Goal: Task Accomplishment & Management: Manage account settings

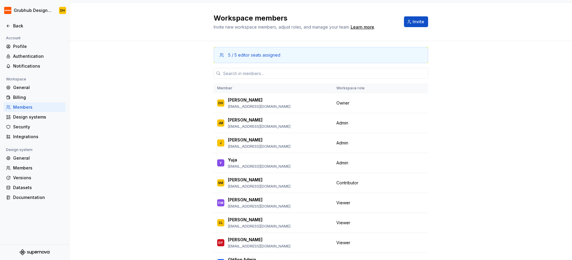
scroll to position [95, 0]
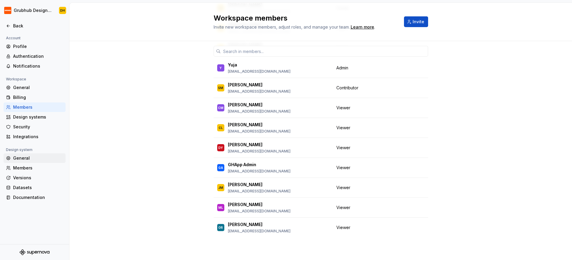
click at [24, 160] on div "General" at bounding box center [38, 158] width 50 height 6
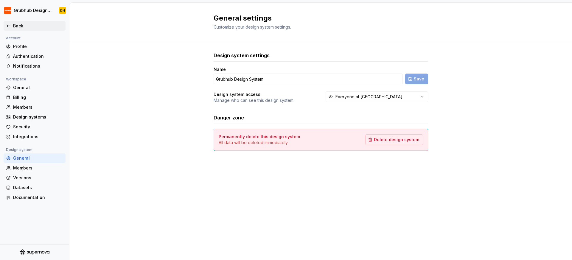
click at [5, 24] on div "Back" at bounding box center [35, 26] width 62 height 10
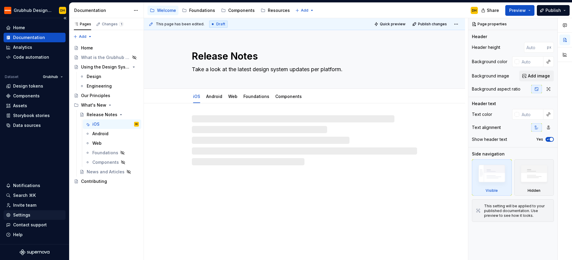
type textarea "*"
click at [21, 214] on div "Settings" at bounding box center [21, 215] width 17 height 6
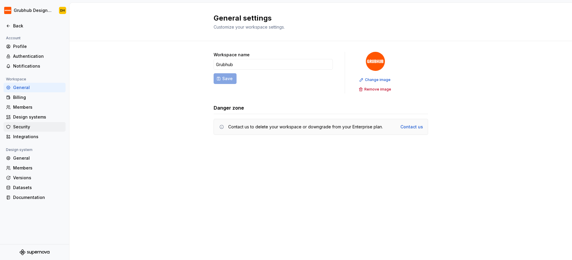
click at [27, 124] on div "Security" at bounding box center [38, 127] width 50 height 6
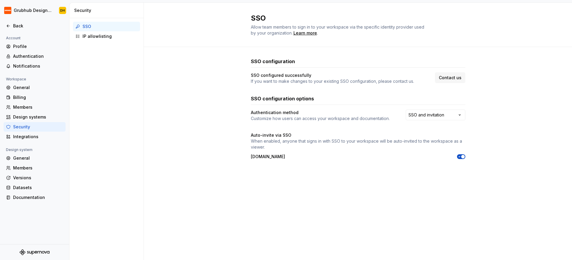
drag, startPoint x: 503, startPoint y: 124, endPoint x: 504, endPoint y: 91, distance: 33.1
click at [511, 88] on div "SSO configuration SSO configured successfully If you want to make changes to yo…" at bounding box center [358, 114] width 428 height 135
click at [449, 115] on html "Grubhub Design System DH Back Account Profile Authentication Notifications Work…" at bounding box center [286, 130] width 572 height 260
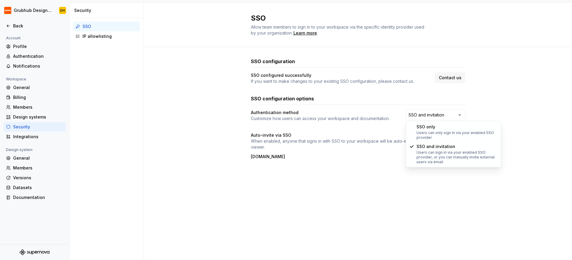
click at [503, 110] on html "Grubhub Design System DH Back Account Profile Authentication Notifications Work…" at bounding box center [286, 130] width 572 height 260
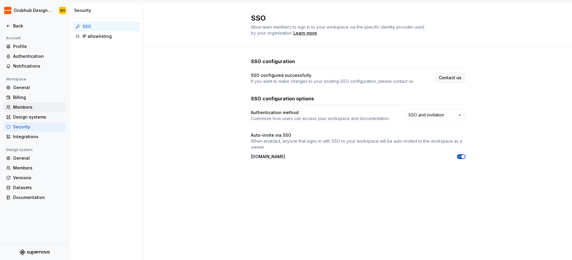
click at [29, 107] on div "Members" at bounding box center [38, 107] width 50 height 6
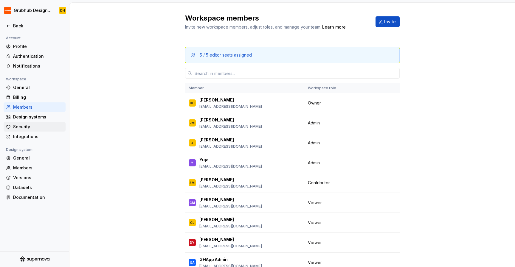
click at [27, 125] on div "Security" at bounding box center [38, 127] width 50 height 6
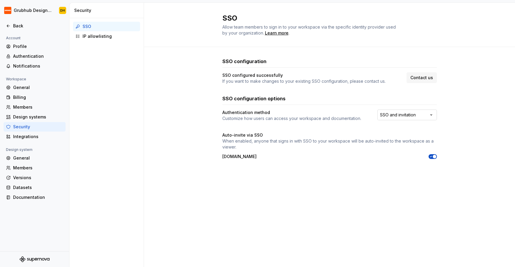
click at [421, 118] on html "Grubhub Design System DH Back Account Profile Authentication Notifications Work…" at bounding box center [257, 133] width 515 height 267
click at [461, 103] on html "Grubhub Design System DH Back Account Profile Authentication Notifications Work…" at bounding box center [257, 133] width 515 height 267
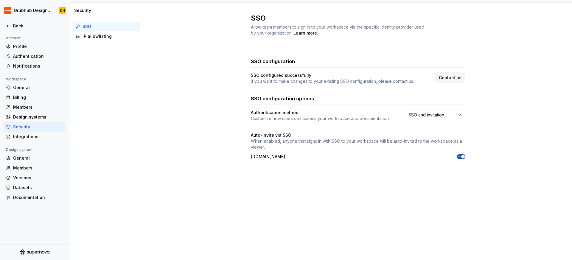
click at [184, 96] on div "SSO configuration SSO configured successfully If you want to make changes to yo…" at bounding box center [358, 114] width 428 height 135
